Goal: Task Accomplishment & Management: Manage account settings

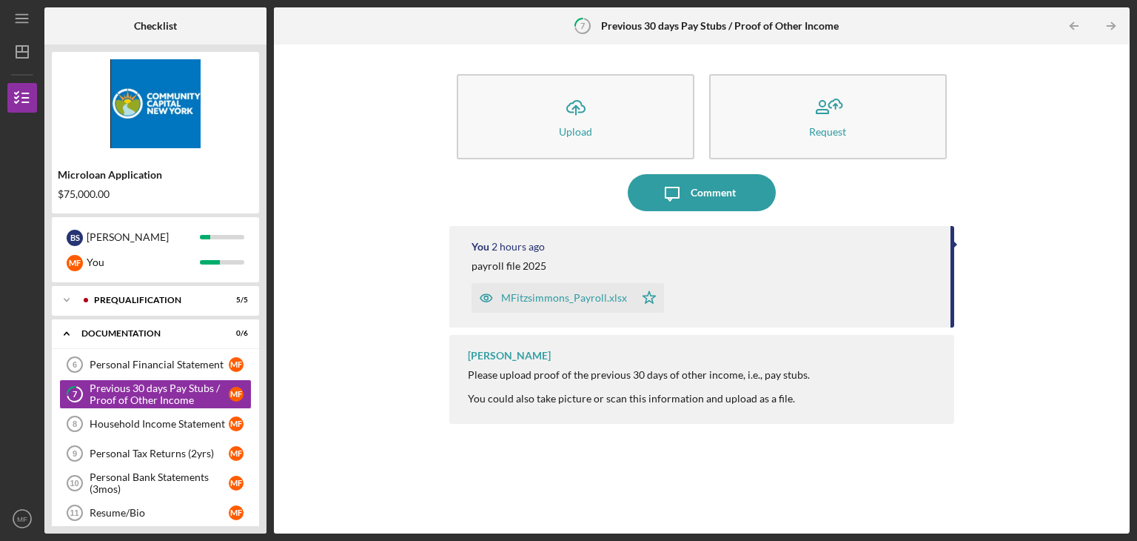
click at [1083, 113] on div "Icon/Upload Upload Request Icon/Message Comment You 2 hours ago payroll file 20…" at bounding box center [701, 289] width 841 height 474
click at [1106, 25] on icon "Icon/Table Pagination Arrow" at bounding box center [1110, 26] width 33 height 33
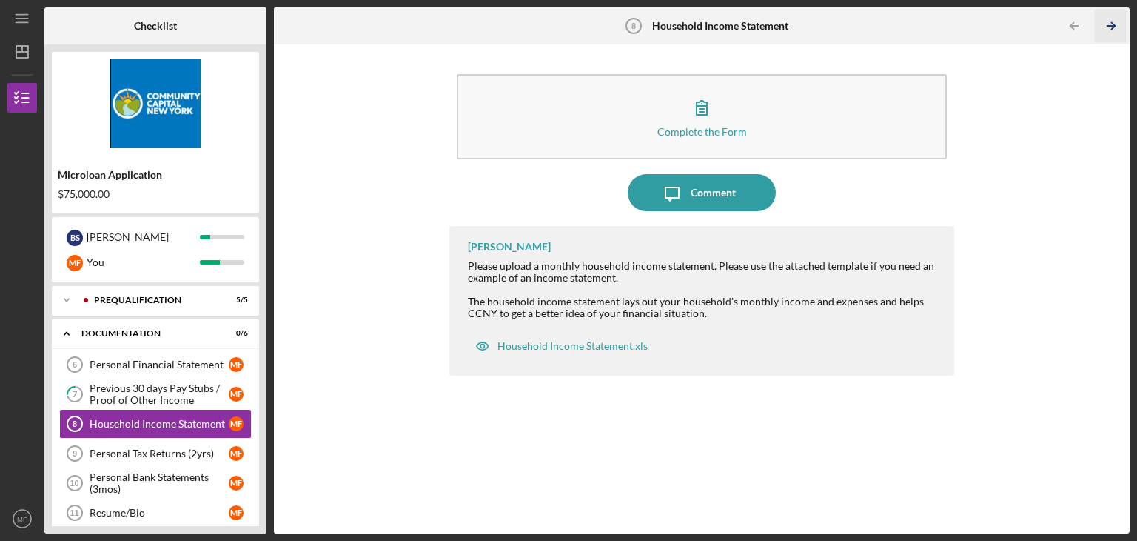
click at [1108, 30] on icon "Icon/Table Pagination Arrow" at bounding box center [1110, 26] width 33 height 33
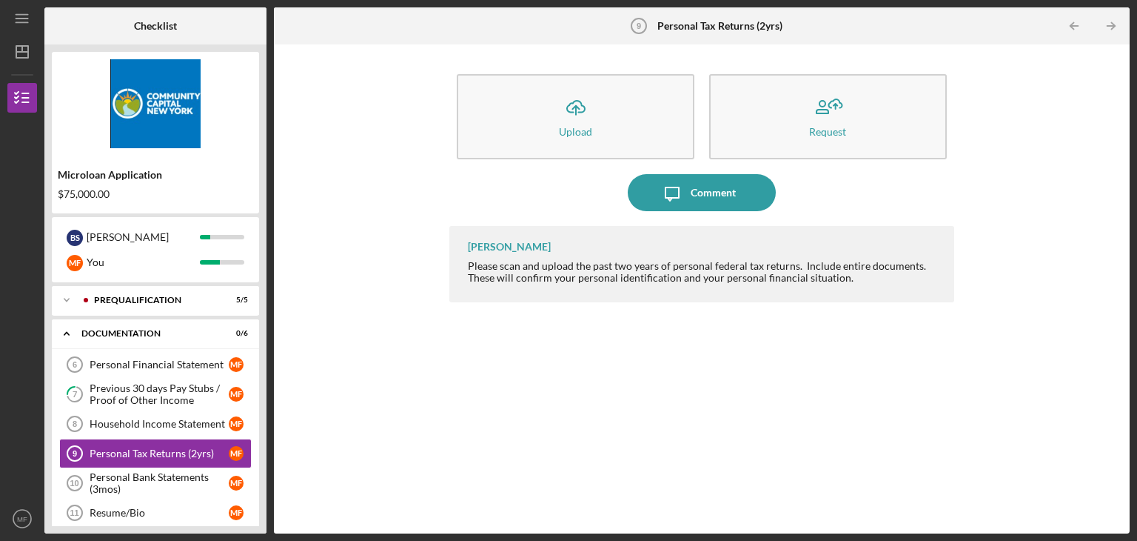
drag, startPoint x: 470, startPoint y: 427, endPoint x: 351, endPoint y: 499, distance: 139.6
click at [404, 488] on div "Icon/Upload Upload Request Icon/Message Comment Lisbel Rosario Please scan and …" at bounding box center [701, 289] width 841 height 474
click at [1114, 26] on line "button" at bounding box center [1111, 26] width 7 height 0
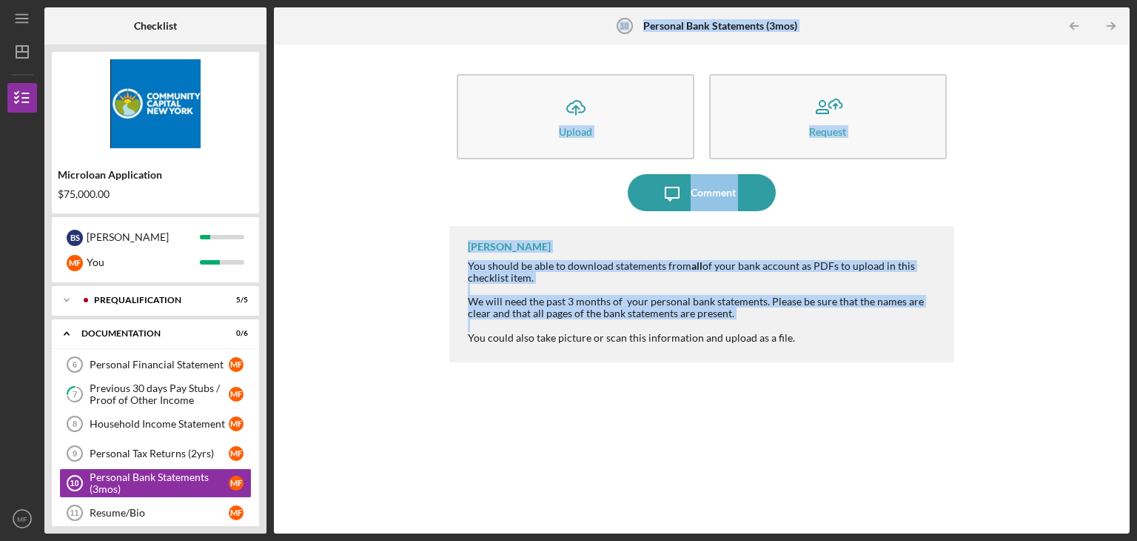
drag, startPoint x: 267, startPoint y: 332, endPoint x: 275, endPoint y: 404, distance: 72.2
click at [275, 404] on div "Checklist Microloan Application $75,000.00 B S Brendan M F You Icon/Expander Pr…" at bounding box center [587, 270] width 1086 height 526
click at [154, 498] on link "Resume/Bio 11 Resume/Bio M F" at bounding box center [155, 513] width 193 height 30
